Goal: Information Seeking & Learning: Find specific fact

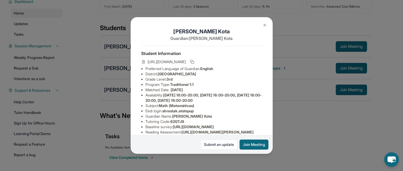
scroll to position [25, 0]
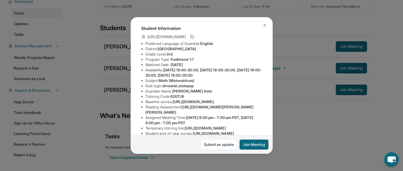
click at [261, 23] on button at bounding box center [264, 25] width 11 height 11
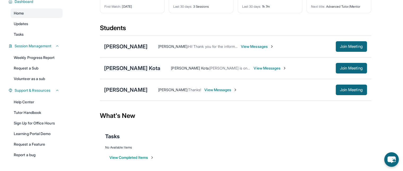
click at [127, 66] on div "[PERSON_NAME] Kota" at bounding box center [132, 68] width 56 height 7
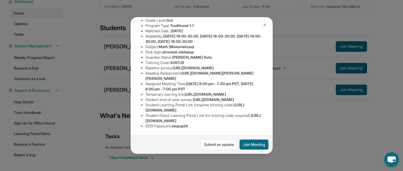
scroll to position [75, 195]
copy span "[URL][DOMAIN_NAME]"
drag, startPoint x: 144, startPoint y: 61, endPoint x: 271, endPoint y: 71, distance: 127.4
click at [271, 71] on div "[PERSON_NAME] Kota Guardian: [PERSON_NAME] Student Information [URL][DOMAIN_NAM…" at bounding box center [202, 85] width 142 height 137
click at [298, 109] on div "[PERSON_NAME] Kota Guardian: [PERSON_NAME] Student Information [URL][DOMAIN_NAM…" at bounding box center [201, 85] width 403 height 171
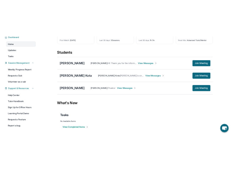
scroll to position [51, 0]
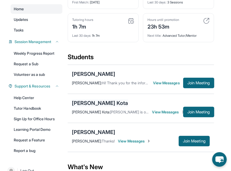
click at [87, 107] on div "[PERSON_NAME] Kota" at bounding box center [100, 103] width 56 height 7
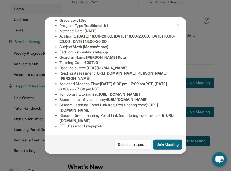
scroll to position [120, 0]
drag, startPoint x: 88, startPoint y: 123, endPoint x: 116, endPoint y: 124, distance: 27.8
click at [116, 124] on li "EEDI Password : stepup24" at bounding box center [118, 126] width 116 height 5
click at [122, 116] on span "[URL][DOMAIN_NAME]" at bounding box center [117, 118] width 115 height 10
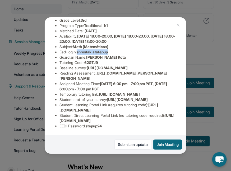
drag, startPoint x: 79, startPoint y: 39, endPoint x: 120, endPoint y: 38, distance: 40.3
click at [120, 50] on li "Eedi login : shrestak.atstepup" at bounding box center [118, 52] width 116 height 5
copy span "shrestak.atstepup"
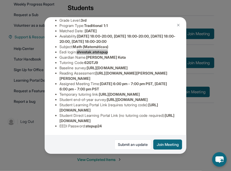
scroll to position [120, 0]
drag, startPoint x: 88, startPoint y: 124, endPoint x: 108, endPoint y: 125, distance: 20.2
click at [108, 125] on div "Student Information [URL][DOMAIN_NAME] Preferred Language of Guardian: English …" at bounding box center [115, 60] width 121 height 146
copy span "stepup24"
click at [211, 52] on div "[PERSON_NAME] Kota Guardian: [PERSON_NAME] Student Information [URL][DOMAIN_NAM…" at bounding box center [115, 85] width 231 height 171
